Goal: Task Accomplishment & Management: Manage account settings

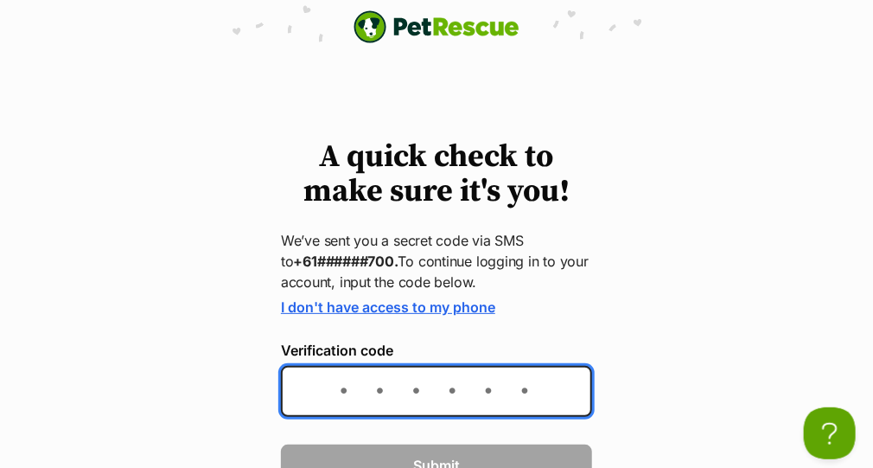
click at [359, 398] on input "Verification code" at bounding box center [436, 391] width 311 height 51
type input "632162"
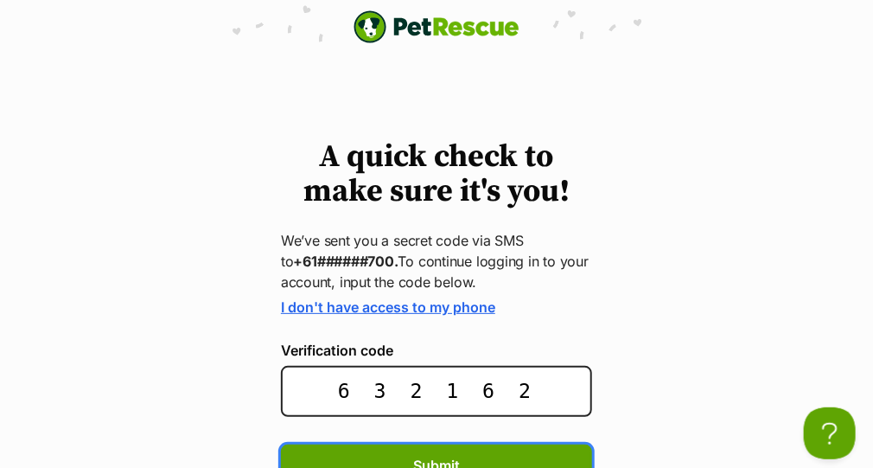
scroll to position [15, 0]
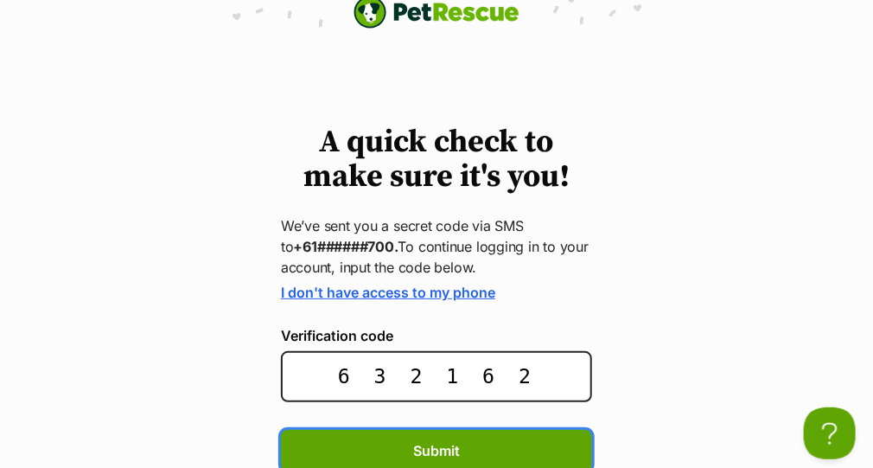
click at [281, 430] on button "Submit" at bounding box center [436, 450] width 311 height 41
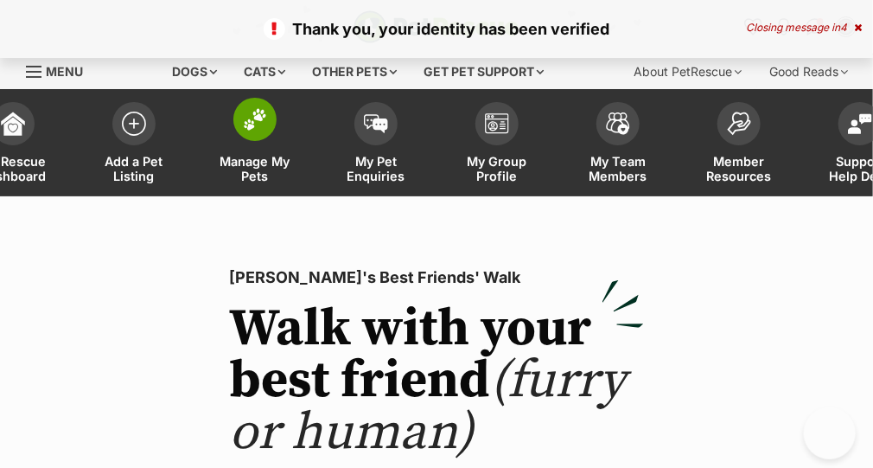
click at [248, 172] on span "Manage My Pets" at bounding box center [255, 168] width 78 height 29
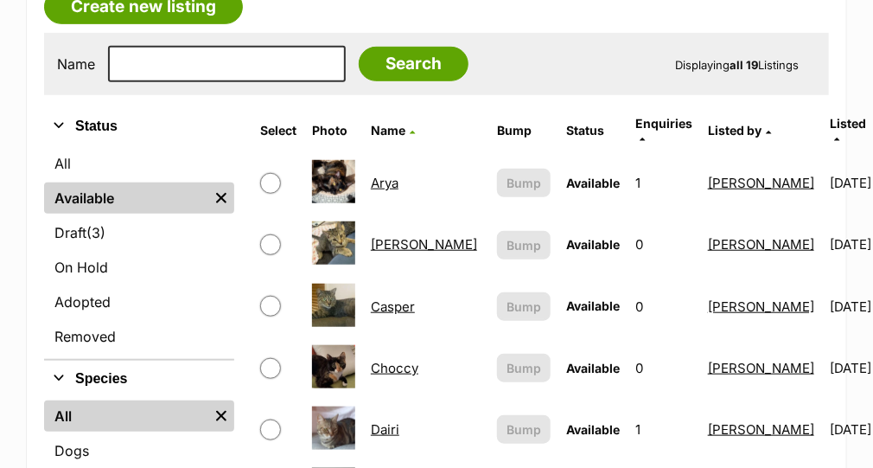
scroll to position [345, 0]
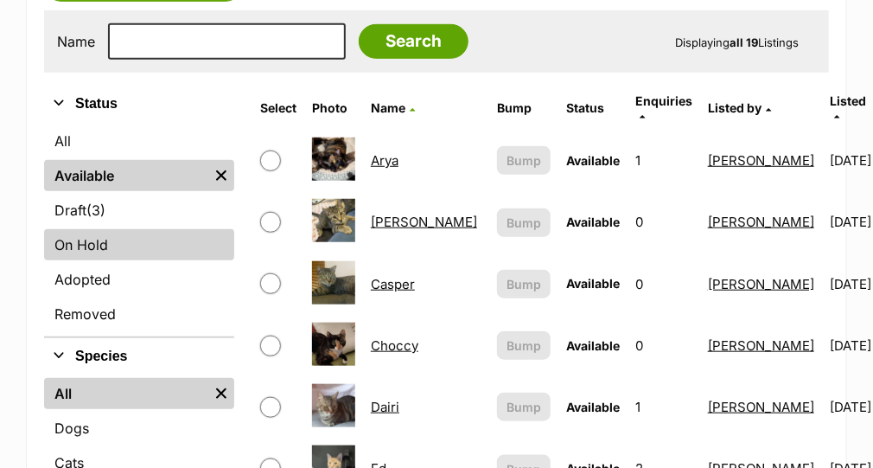
click at [100, 241] on link "On Hold" at bounding box center [139, 244] width 190 height 31
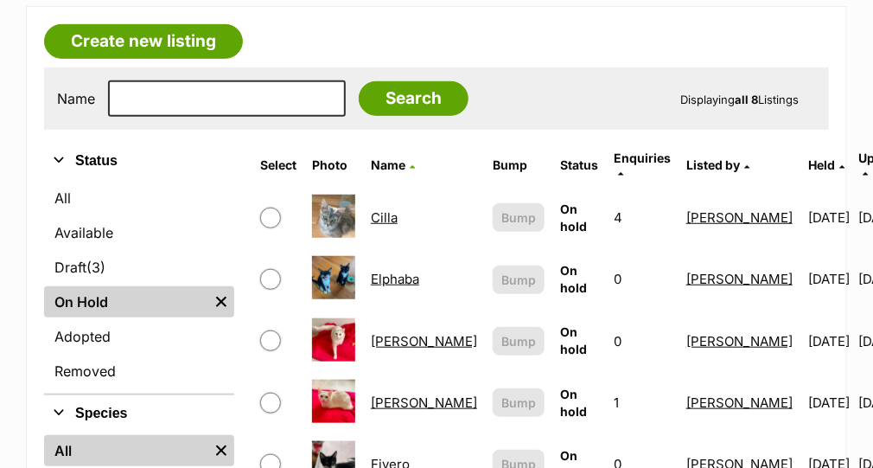
scroll to position [357, 0]
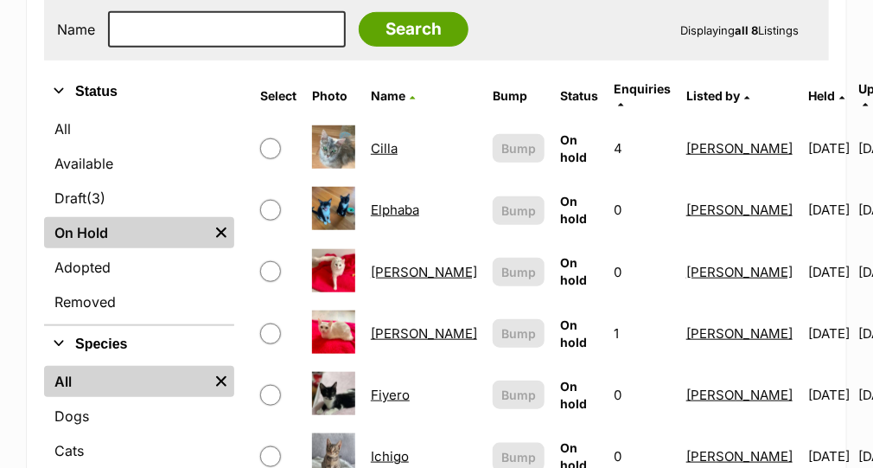
click at [380, 201] on link "Elphaba" at bounding box center [395, 209] width 48 height 16
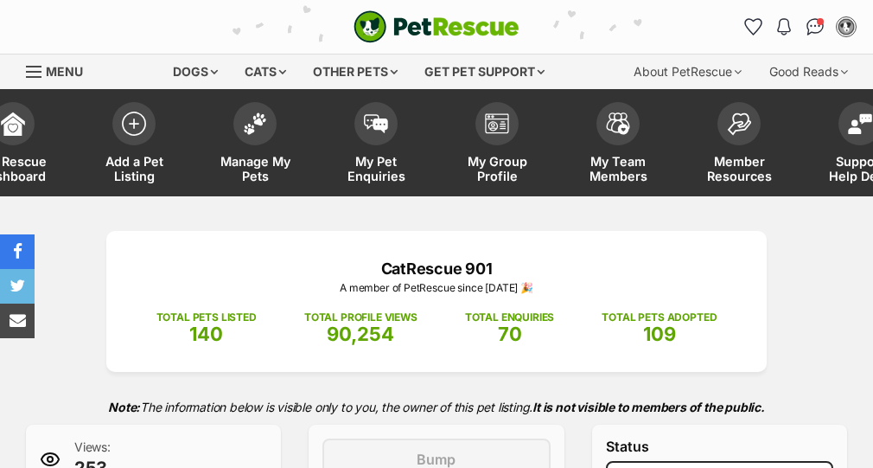
select select "adoption_pending"
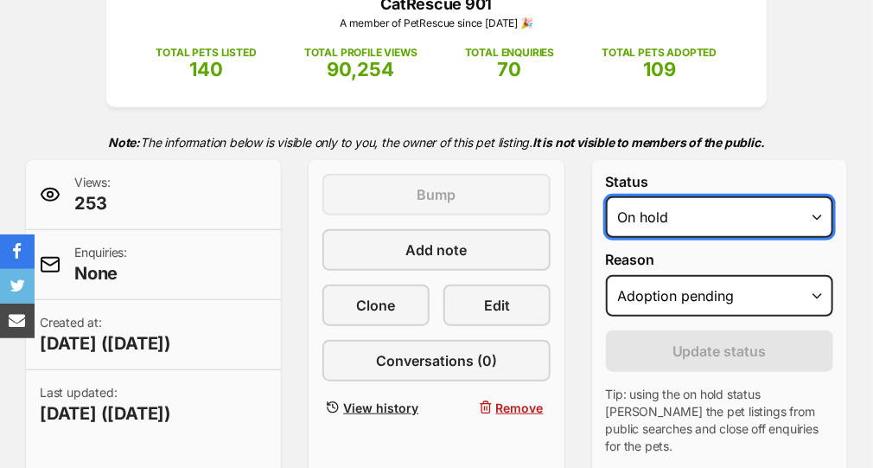
click at [716, 212] on select "Draft Available On hold Adopted" at bounding box center [719, 216] width 227 height 41
select select "rehomed"
click at [606, 196] on select "Draft Available On hold Adopted" at bounding box center [719, 216] width 227 height 41
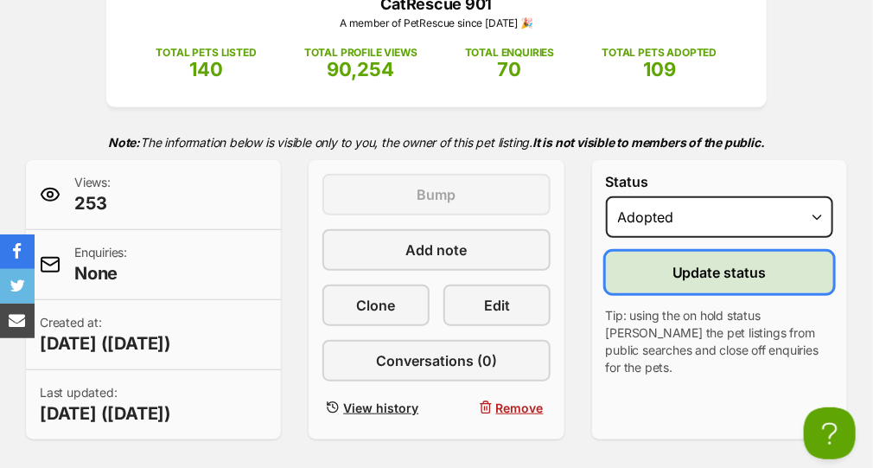
click at [682, 279] on span "Update status" at bounding box center [720, 272] width 94 height 21
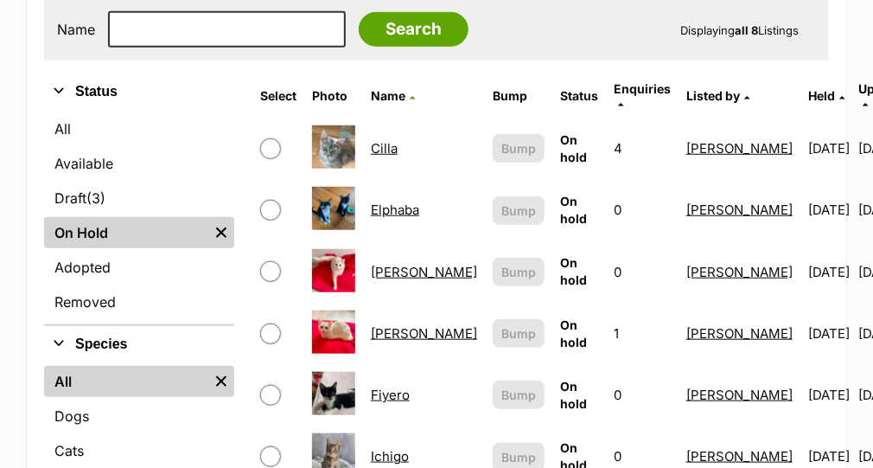
scroll to position [357, 0]
click at [392, 386] on link "Fiyero" at bounding box center [390, 394] width 39 height 16
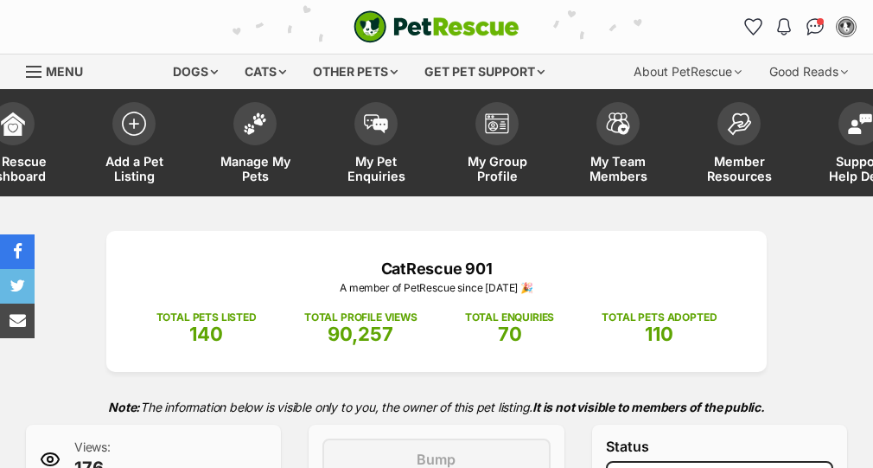
select select "adoption_pending"
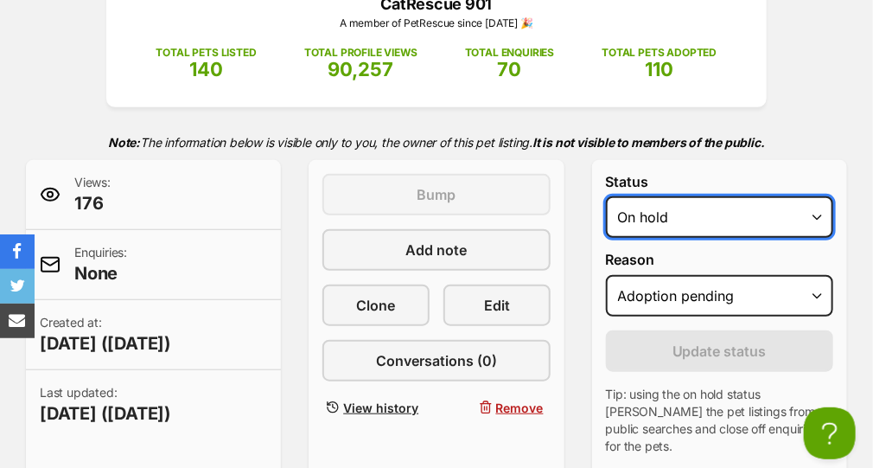
click at [788, 220] on select "Draft Available On hold Adopted" at bounding box center [719, 216] width 227 height 41
select select "rehomed"
click at [606, 196] on select "Draft Available On hold Adopted" at bounding box center [719, 216] width 227 height 41
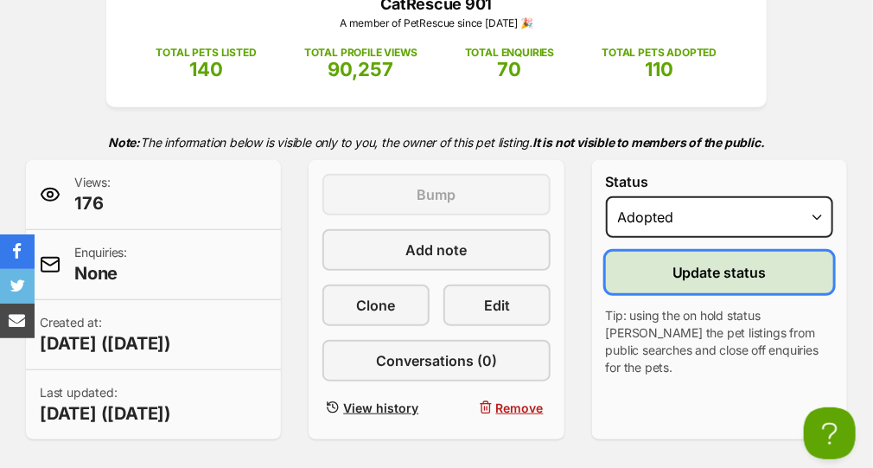
click at [708, 271] on span "Update status" at bounding box center [720, 272] width 94 height 21
